Goal: Information Seeking & Learning: Learn about a topic

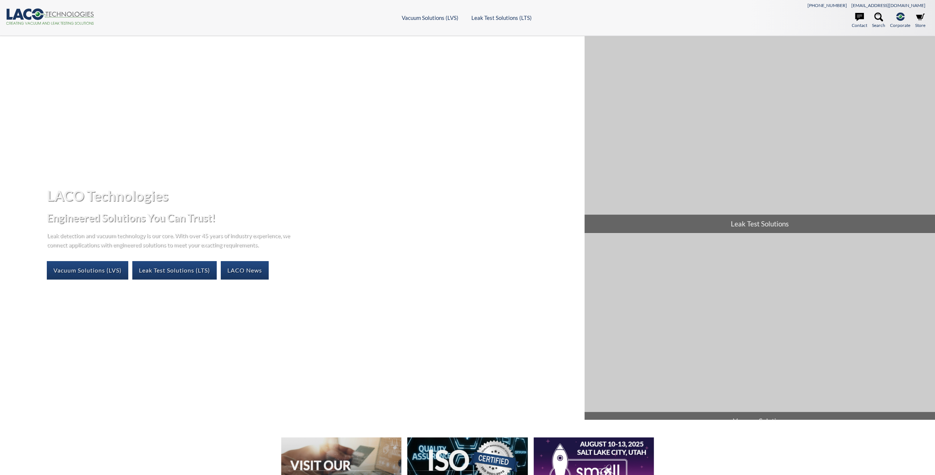
select select "Language Translate Widget"
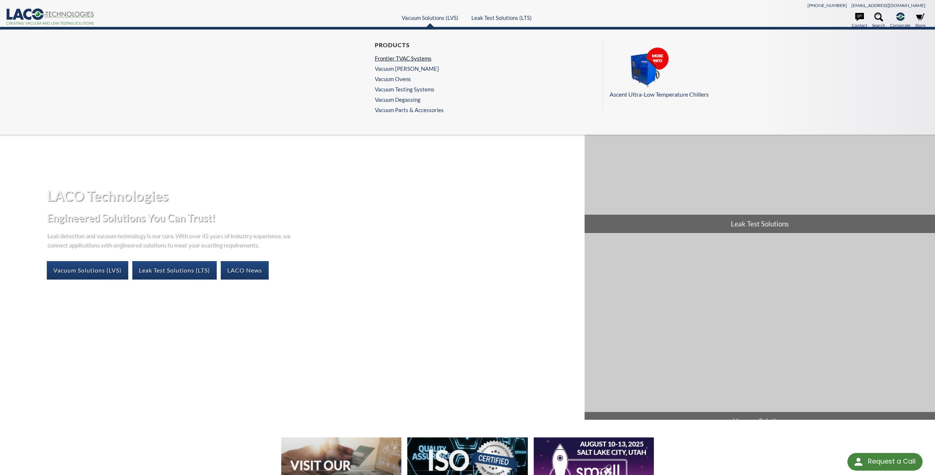
click at [420, 57] on link "Frontier TVAC Systems" at bounding box center [406, 58] width 65 height 7
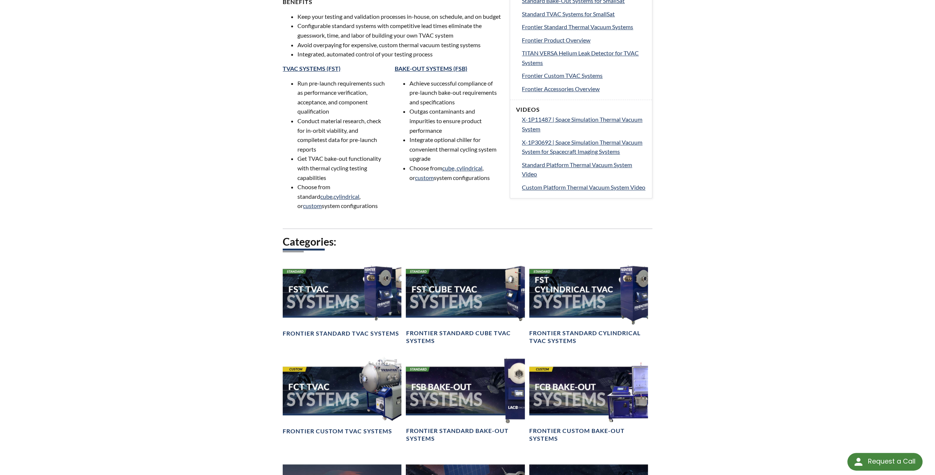
scroll to position [479, 0]
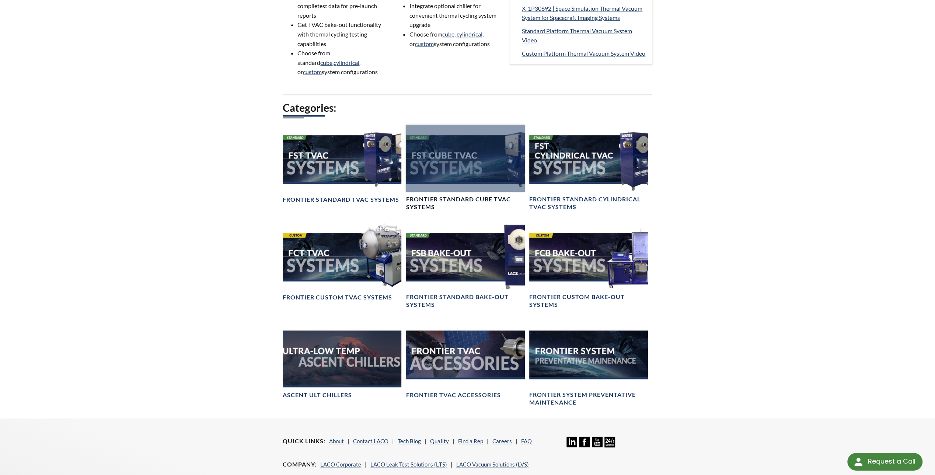
click at [472, 164] on div at bounding box center [465, 158] width 119 height 67
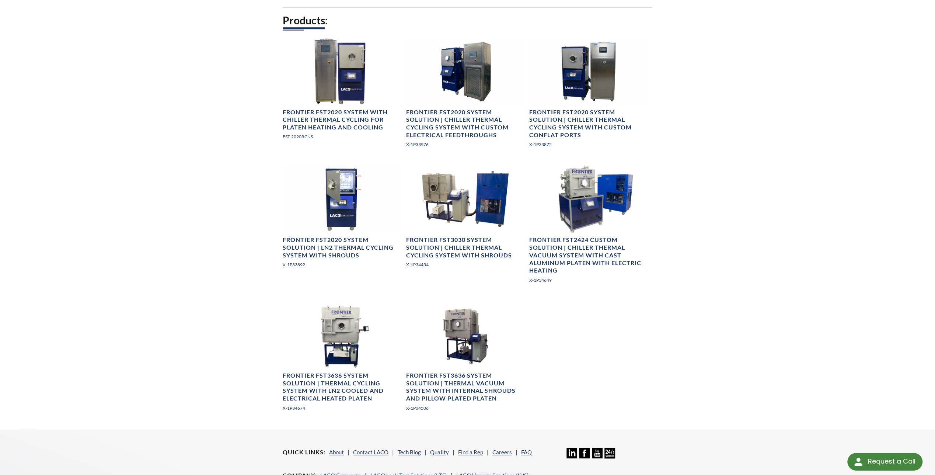
scroll to position [590, 0]
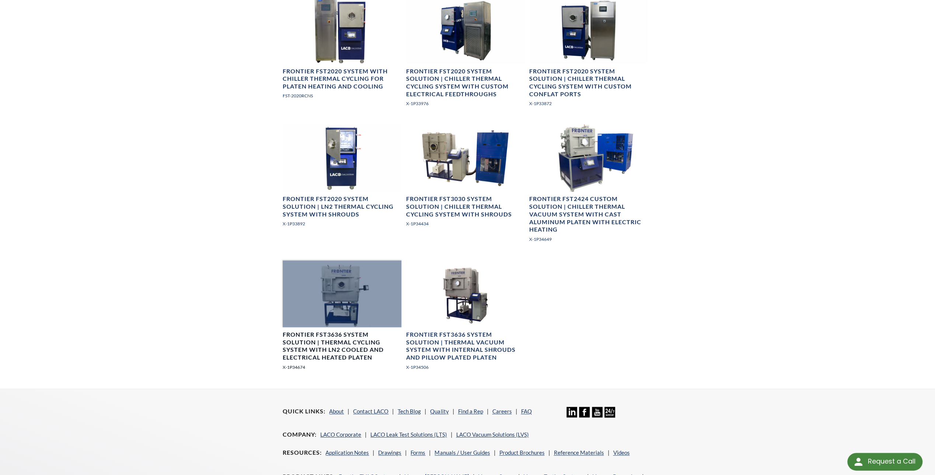
click at [346, 290] on div at bounding box center [342, 293] width 119 height 67
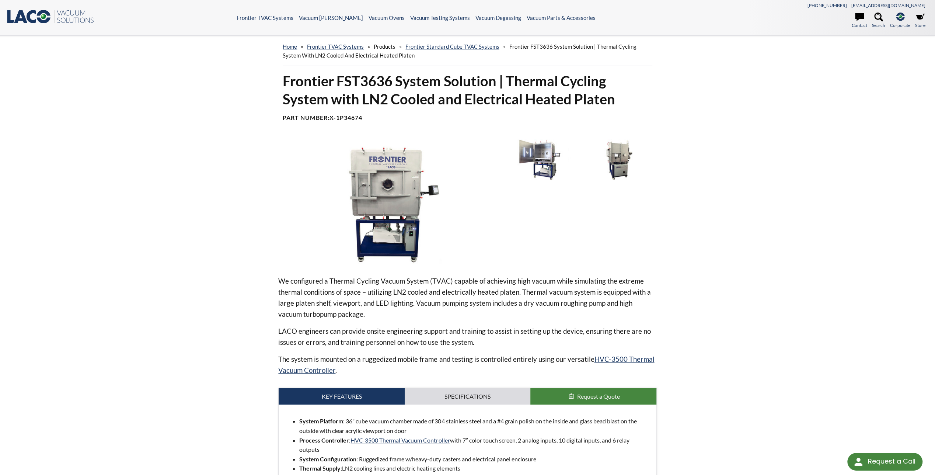
click at [207, 206] on div "home » Frontier TVAC Systems » Products » Frontier Standard Cube TVAC Systems »…" at bounding box center [467, 289] width 935 height 507
click at [554, 162] on img at bounding box center [541, 159] width 72 height 40
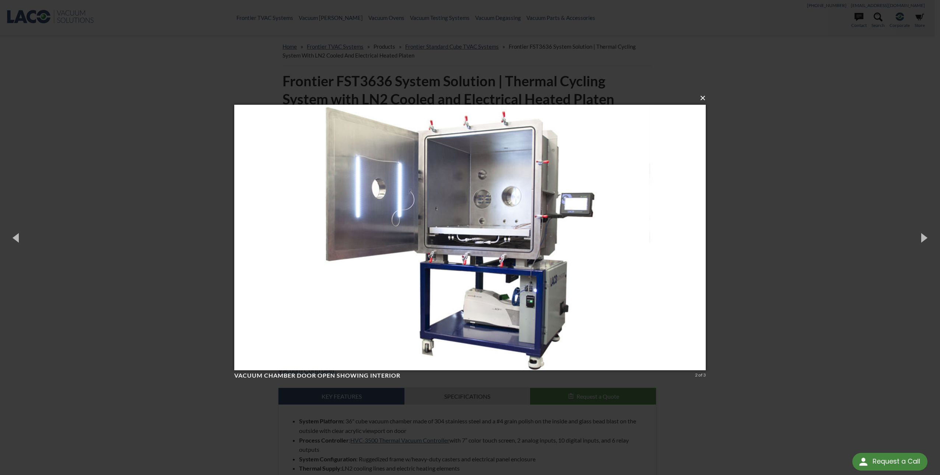
click at [704, 96] on button "×" at bounding box center [473, 98] width 472 height 16
